Goal: Information Seeking & Learning: Find specific fact

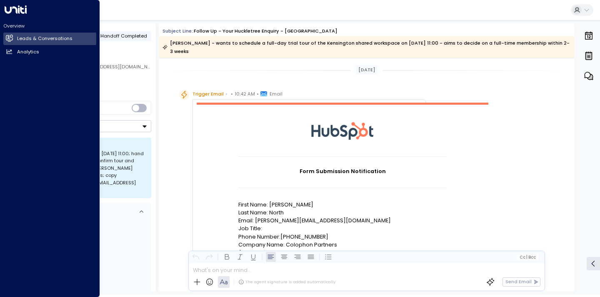
click at [11, 10] on icon at bounding box center [16, 9] width 22 height 8
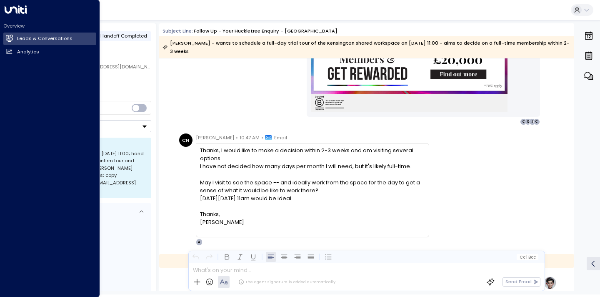
click at [22, 7] on icon at bounding box center [16, 9] width 22 height 8
click at [11, 13] on icon at bounding box center [16, 9] width 22 height 8
click at [15, 10] on icon at bounding box center [16, 9] width 22 height 8
click at [12, 13] on icon at bounding box center [16, 9] width 22 height 8
click at [18, 38] on h2 "Leads & Conversations" at bounding box center [44, 38] width 55 height 7
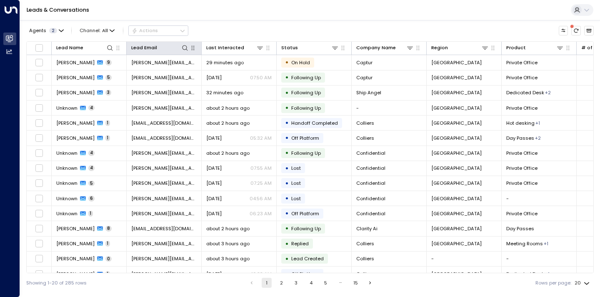
click at [189, 50] on button "button" at bounding box center [193, 48] width 8 height 8
click at [185, 49] on icon at bounding box center [185, 48] width 7 height 7
type input "**********"
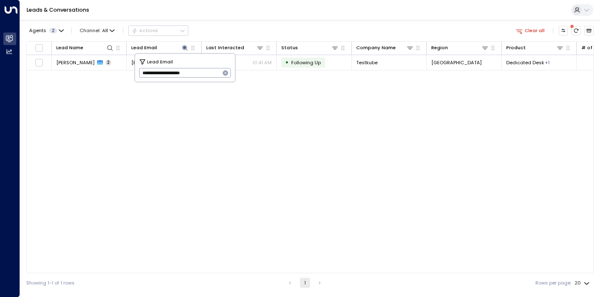
click at [251, 18] on div "Leads & Conversations" at bounding box center [310, 10] width 580 height 20
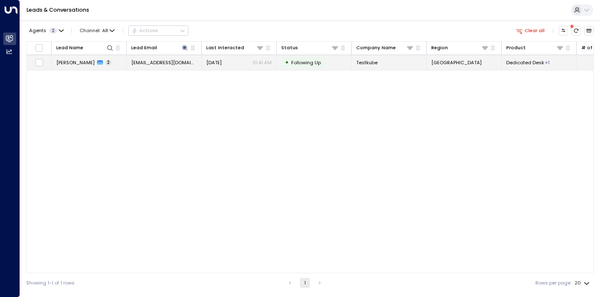
click at [81, 65] on span "[PERSON_NAME]" at bounding box center [75, 62] width 38 height 7
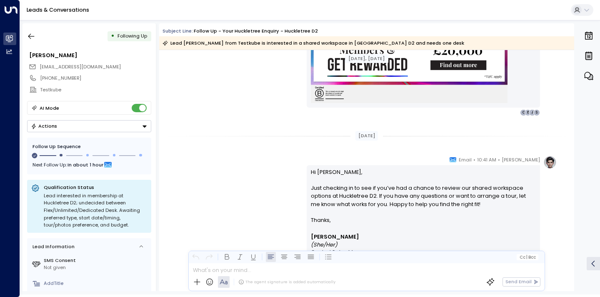
scroll to position [898, 0]
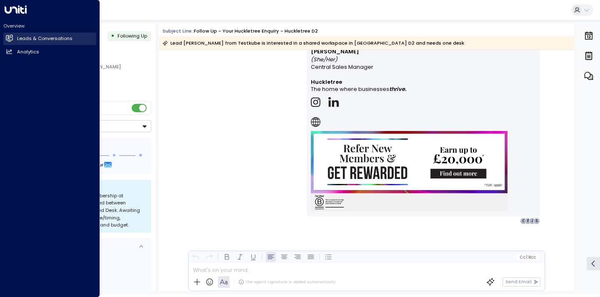
click at [22, 36] on h2 "Leads & Conversations" at bounding box center [44, 38] width 55 height 7
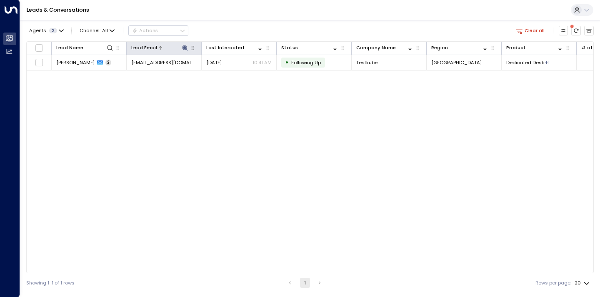
click at [186, 48] on icon at bounding box center [184, 47] width 5 height 5
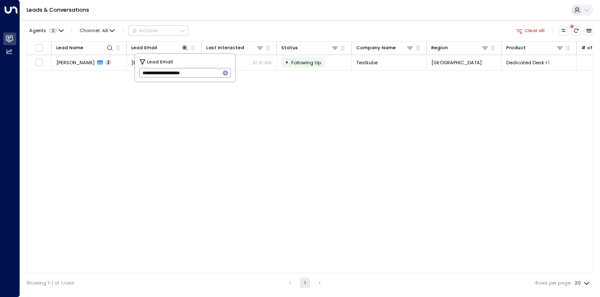
click at [225, 73] on icon "button" at bounding box center [225, 72] width 5 height 5
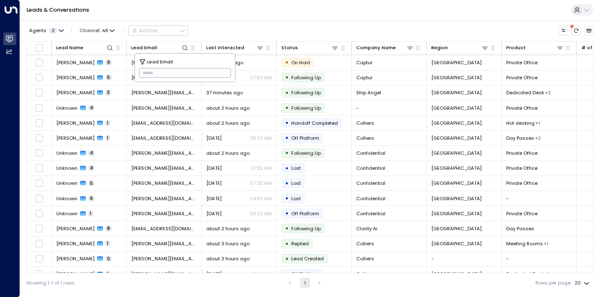
click at [225, 73] on input "text" at bounding box center [185, 73] width 92 height 14
paste input "**********"
type input "**********"
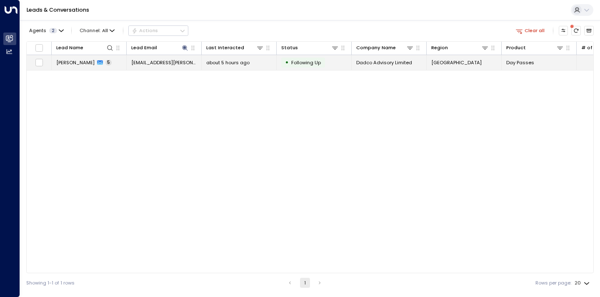
click at [73, 64] on span "[PERSON_NAME]" at bounding box center [75, 62] width 38 height 7
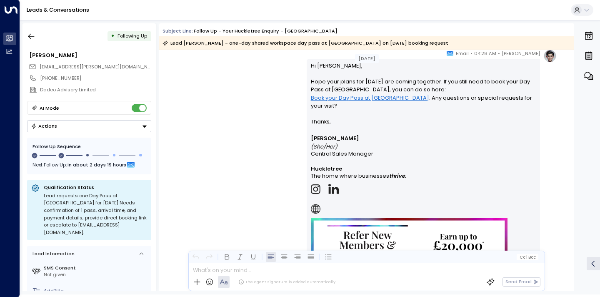
scroll to position [1473, 0]
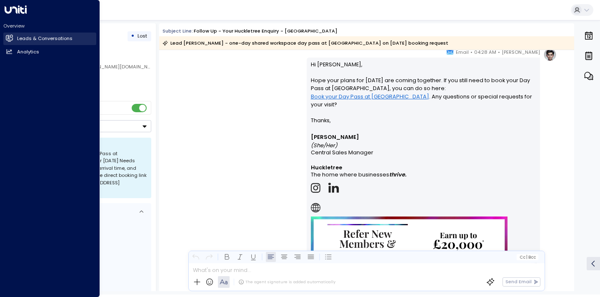
click at [18, 40] on h2 "Leads & Conversations" at bounding box center [44, 38] width 55 height 7
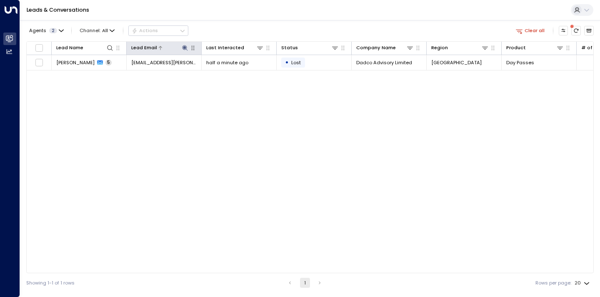
click at [184, 50] on icon at bounding box center [184, 47] width 5 height 5
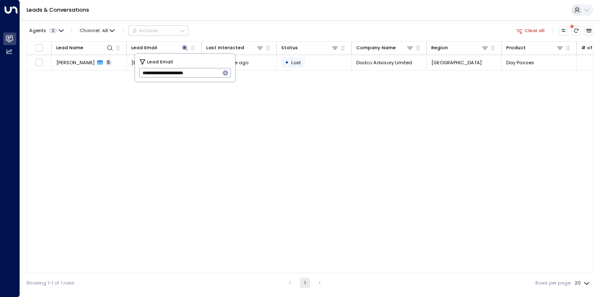
click at [227, 72] on icon "button" at bounding box center [225, 72] width 5 height 5
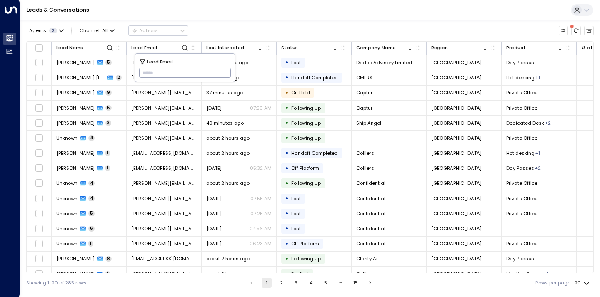
click at [218, 72] on input "text" at bounding box center [185, 73] width 92 height 14
paste input "**********"
type input "**********"
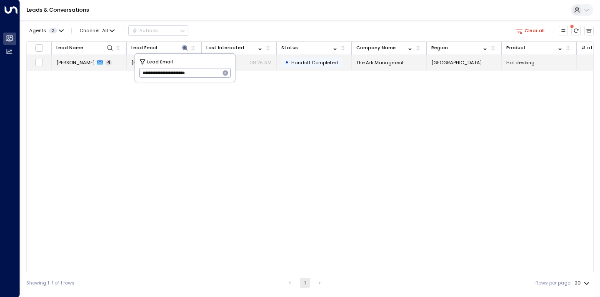
click at [78, 63] on span "[PERSON_NAME]" at bounding box center [75, 62] width 38 height 7
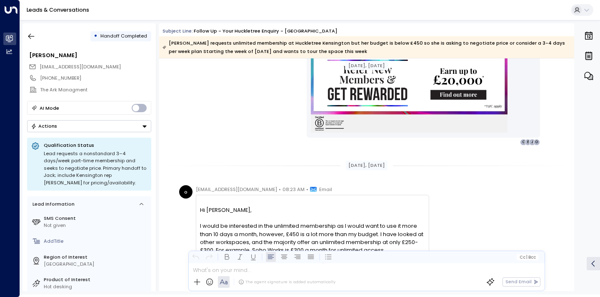
scroll to position [1056, 0]
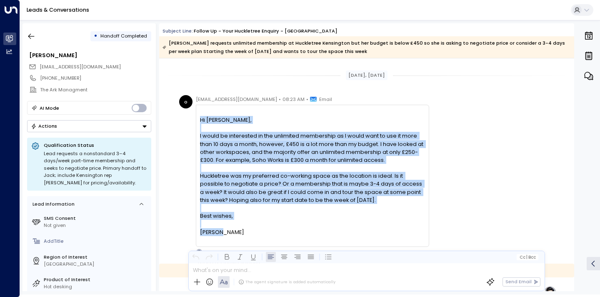
drag, startPoint x: 236, startPoint y: 232, endPoint x: 192, endPoint y: 119, distance: 120.7
click at [192, 119] on div "o [EMAIL_ADDRESS][DOMAIN_NAME] • 08:23 AM • Email ﻿ Hi [PERSON_NAME], I would b…" at bounding box center [304, 175] width 250 height 160
copy div "Hi [PERSON_NAME], I would be interested in the unlimited membership as I would …"
